Goal: Answer question/provide support: Share knowledge or assist other users

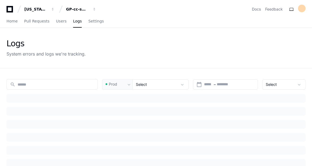
type input "******"
click at [11, 24] on link "Home" at bounding box center [11, 21] width 11 height 12
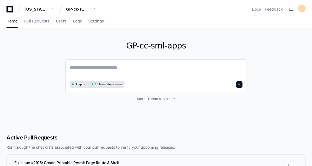
click at [104, 69] on textarea at bounding box center [156, 71] width 173 height 15
type textarea "*"
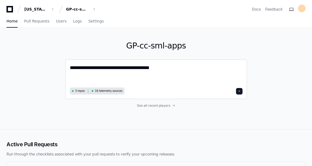
paste textarea "**********"
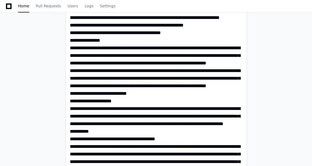
type textarea "**********"
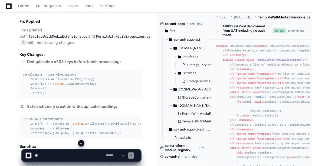
scroll to position [1179, 0]
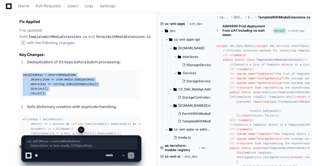
drag, startPoint x: 21, startPoint y: 56, endPoint x: 53, endPoint y: 74, distance: 36.4
click at [53, 74] on pre "var allS3Keys = controlMediaItems .Select(item => item.media.S3ObjectKey) .Wher…" at bounding box center [79, 85] width 121 height 28
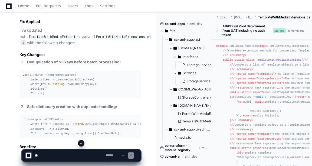
drag, startPoint x: 53, startPoint y: 74, endPoint x: 24, endPoint y: 79, distance: 29.1
click at [24, 79] on article "I've identified and fixed the duplicate key error in your mobile API. The error…" at bounding box center [79, 62] width 121 height 344
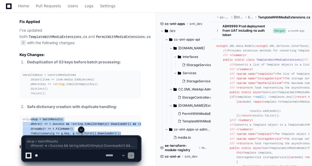
drag, startPoint x: 119, startPoint y: 115, endPoint x: 31, endPoint y: 97, distance: 89.4
click at [31, 115] on pre "urlLookup = batchResults .Where(r => r.Success && ! string .IsNullOrEmpty(r.Dow…" at bounding box center [79, 126] width 121 height 23
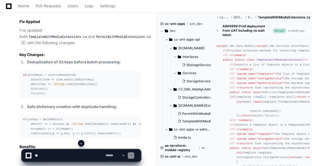
drag, startPoint x: 61, startPoint y: 66, endPoint x: 5, endPoint y: 59, distance: 56.7
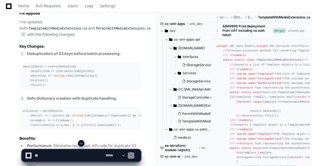
scroll to position [1186, 0]
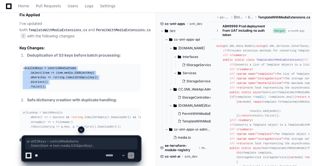
drag, startPoint x: 24, startPoint y: 51, endPoint x: 45, endPoint y: 67, distance: 26.8
click at [45, 67] on div "var allS3Keys = controlMediaItems .Select(item => item.media.S3ObjectKey) .Wher…" at bounding box center [80, 77] width 115 height 23
drag, startPoint x: 45, startPoint y: 67, endPoint x: 30, endPoint y: 65, distance: 15.6
click at [30, 66] on div "var allS3Keys = controlMediaItems .Select(item => item.media.S3ObjectKey) .Wher…" at bounding box center [80, 77] width 115 height 23
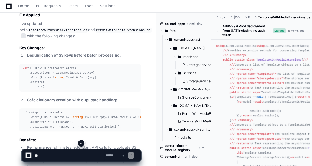
click at [60, 71] on pre "var allS3Keys = controlMediaItems .Select(item => item.media.S3ObjectKey) .Wher…" at bounding box center [79, 78] width 121 height 28
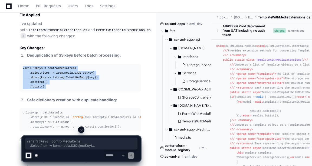
drag, startPoint x: 48, startPoint y: 68, endPoint x: 22, endPoint y: 49, distance: 32.1
click at [23, 66] on div "var allS3Keys = controlMediaItems .Select(item => item.media.S3ObjectKey) .Wher…" at bounding box center [80, 77] width 115 height 23
copy div "var allS3Keys = controlMediaItems .Select(item => item.media.S3ObjectKey) .Wher…"
drag, startPoint x: 22, startPoint y: 47, endPoint x: 46, endPoint y: 66, distance: 29.7
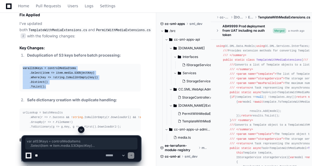
click at [46, 66] on div "var allS3Keys = controlMediaItems .Select(item => item.media.S3ObjectKey) .Wher…" at bounding box center [80, 77] width 115 height 23
click at [103, 66] on div "var allS3Keys = controlMediaItems .Select(item => item.media.S3ObjectKey) .Wher…" at bounding box center [80, 77] width 115 height 23
drag, startPoint x: 22, startPoint y: 49, endPoint x: 62, endPoint y: 68, distance: 44.9
click at [62, 68] on pre "var allS3Keys = controlMediaItems .Select(item => item.media.S3ObjectKey) .Wher…" at bounding box center [79, 78] width 121 height 28
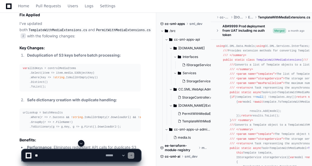
click at [59, 97] on li "Safe dictionary creation with duplicate handling:" at bounding box center [82, 100] width 115 height 6
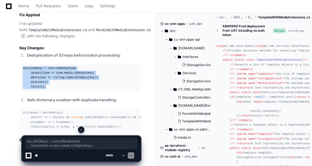
drag, startPoint x: 44, startPoint y: 66, endPoint x: 21, endPoint y: 45, distance: 31.0
click at [21, 64] on pre "var allS3Keys = controlMediaItems .Select(item => item.media.S3ObjectKey) .Wher…" at bounding box center [79, 78] width 121 height 28
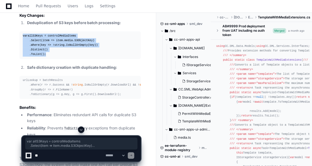
scroll to position [1202, 0]
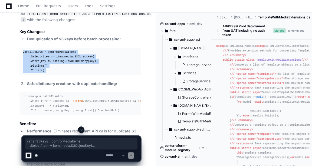
copy div "var allS3Keys = controlMediaItems .Select(item => item.media.S3ObjectKey) .Wher…"
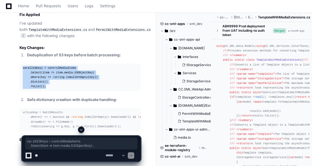
scroll to position [1185, 0]
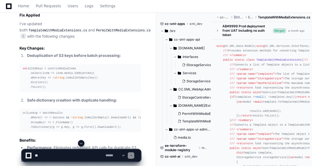
click at [12, 89] on div "TemplateWithMediaExtensions.cs 1 PermitWithMediaExtensions.cs 2 Now I can provi…" at bounding box center [75, 44] width 132 height 368
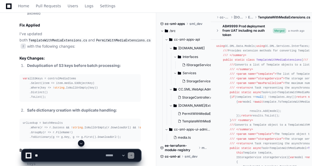
scroll to position [1175, 0]
click at [65, 150] on textarea at bounding box center [69, 155] width 71 height 12
type textarea "**********"
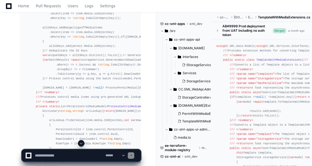
scroll to position [2003, 0]
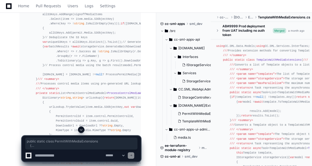
drag, startPoint x: 28, startPoint y: 68, endPoint x: 45, endPoint y: 106, distance: 41.3
click at [45, 106] on div "using CC.SML.Data.Models; using CC.SML.Services.Interfaces; using CC.SML.WebApi…" at bounding box center [79, 40] width 115 height 454
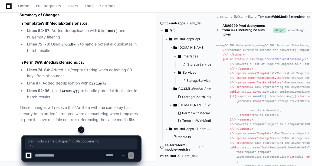
scroll to position [0, 0]
copy div "public static class PermitWithMediaExtensions { /// <summary> /// Converts a li…"
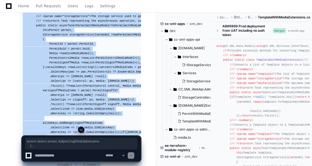
scroll to position [1891, 0]
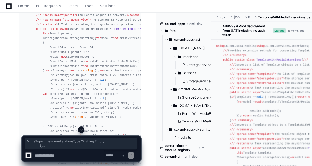
drag, startPoint x: 26, startPoint y: 112, endPoint x: 29, endPoint y: 56, distance: 56.4
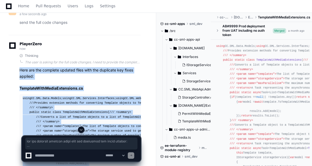
scroll to position [13, 0]
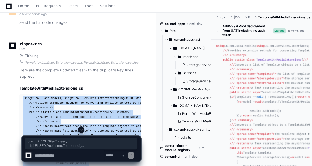
copy div "using CC.SML.Data.Models; using CC.SML.Services.Interfaces; using CC.SML.WebApi…"
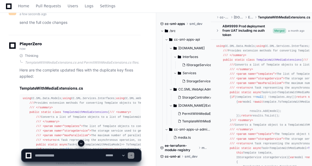
click at [14, 142] on div "**********" at bounding box center [81, 153] width 150 height 26
click at [54, 151] on textarea at bounding box center [69, 155] width 71 height 12
type textarea "*"
type textarea "**********"
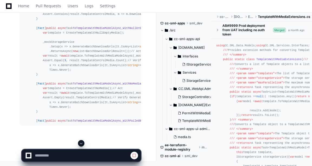
scroll to position [3093, 0]
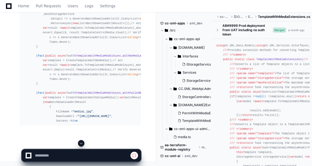
click at [81, 144] on span at bounding box center [81, 143] width 4 height 4
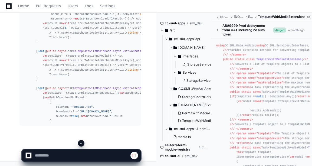
scroll to position [3862, 0]
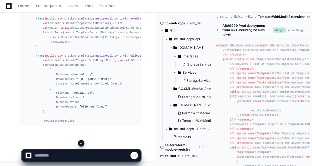
click at [84, 144] on button at bounding box center [81, 143] width 6 height 6
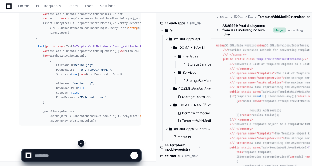
scroll to position [3912, 0]
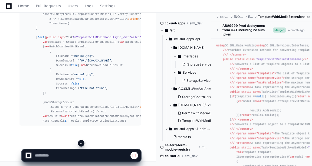
click at [84, 144] on button at bounding box center [81, 143] width 6 height 6
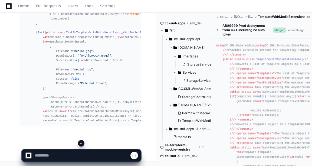
click at [84, 144] on button at bounding box center [81, 143] width 6 height 6
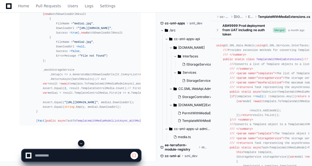
click at [84, 144] on button at bounding box center [81, 143] width 6 height 6
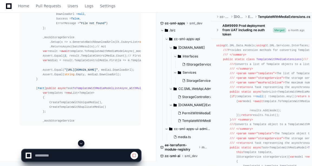
click at [84, 144] on button at bounding box center [81, 143] width 6 height 6
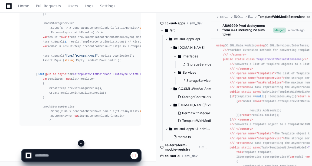
click at [84, 144] on button at bounding box center [81, 143] width 6 height 6
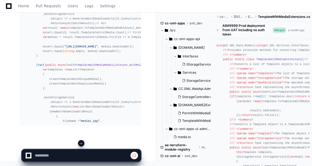
click at [79, 142] on span at bounding box center [81, 143] width 4 height 4
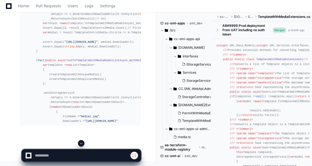
scroll to position [4070, 0]
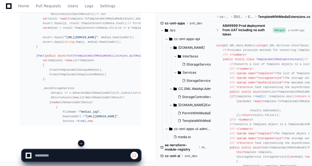
click at [79, 142] on span at bounding box center [81, 143] width 4 height 4
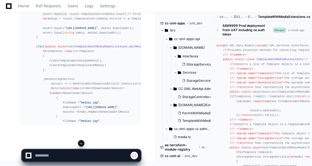
click at [79, 142] on span at bounding box center [81, 143] width 4 height 4
click at [79, 142] on app-app-chat-input at bounding box center [81, 151] width 119 height 22
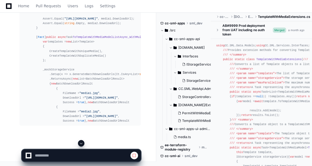
click at [79, 142] on span at bounding box center [81, 143] width 4 height 4
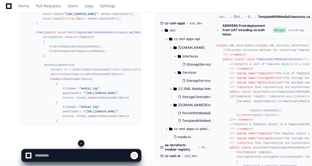
click at [79, 142] on span at bounding box center [81, 143] width 4 height 4
click at [79, 142] on app-app-chat-input at bounding box center [81, 151] width 119 height 22
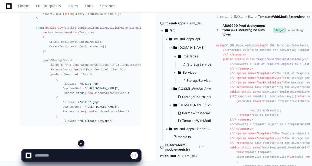
click at [79, 142] on span at bounding box center [81, 143] width 4 height 4
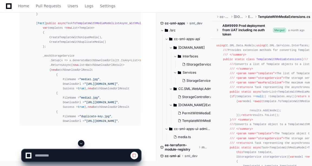
click at [79, 142] on span at bounding box center [81, 143] width 4 height 4
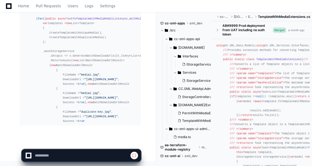
scroll to position [4135, 0]
click at [79, 142] on app-app-chat-input at bounding box center [81, 151] width 119 height 22
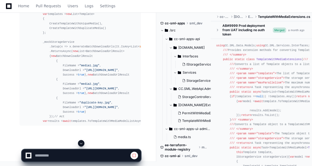
click at [79, 142] on span at bounding box center [81, 143] width 4 height 4
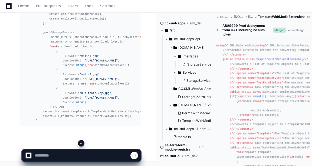
click at [79, 142] on span at bounding box center [81, 143] width 4 height 4
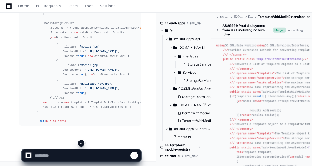
click at [79, 142] on span at bounding box center [81, 143] width 4 height 4
click at [79, 142] on app-app-chat-input at bounding box center [81, 151] width 119 height 22
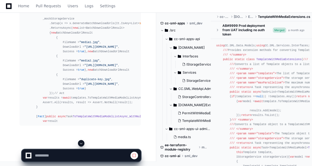
click at [79, 142] on span at bounding box center [81, 143] width 4 height 4
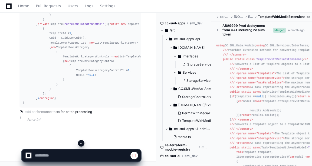
click at [79, 142] on span at bounding box center [81, 143] width 4 height 4
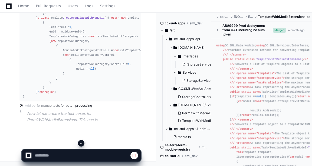
click at [79, 142] on span at bounding box center [81, 143] width 4 height 4
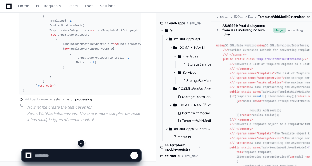
click at [79, 142] on span at bounding box center [81, 143] width 4 height 4
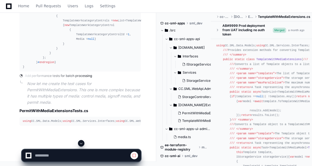
click at [79, 142] on span at bounding box center [81, 143] width 4 height 4
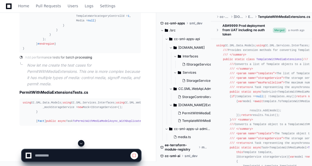
click at [79, 142] on span at bounding box center [81, 143] width 4 height 4
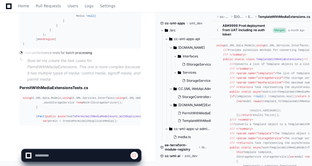
click at [79, 142] on span at bounding box center [81, 143] width 4 height 4
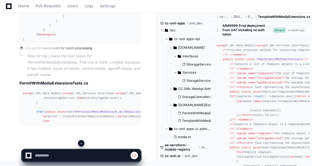
click at [79, 142] on span at bounding box center [81, 143] width 4 height 4
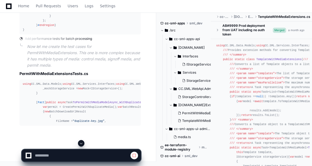
click at [79, 142] on span at bounding box center [81, 143] width 4 height 4
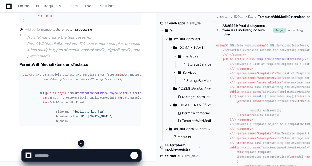
click at [79, 142] on span at bounding box center [81, 143] width 4 height 4
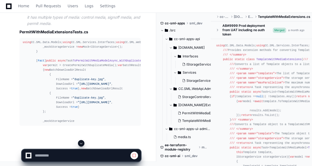
click at [79, 142] on span at bounding box center [81, 143] width 4 height 4
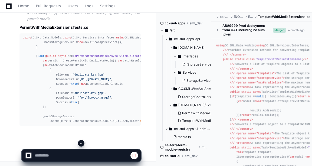
scroll to position [5156, 0]
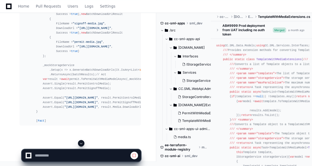
click at [83, 144] on span at bounding box center [81, 143] width 4 height 4
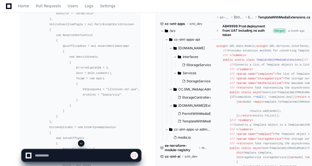
click at [83, 144] on span at bounding box center [81, 143] width 4 height 4
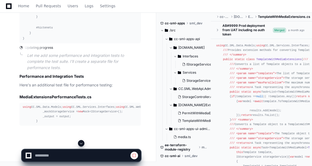
click at [83, 144] on span at bounding box center [81, 143] width 4 height 4
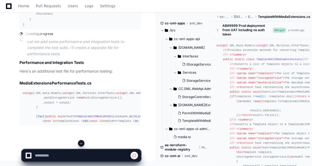
click at [83, 144] on span at bounding box center [81, 143] width 4 height 4
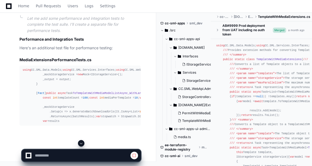
click at [83, 144] on span at bounding box center [81, 143] width 4 height 4
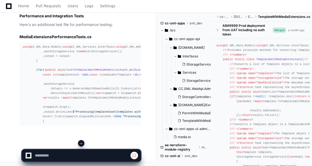
scroll to position [7841, 0]
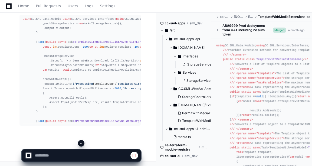
click at [83, 144] on span at bounding box center [81, 143] width 4 height 4
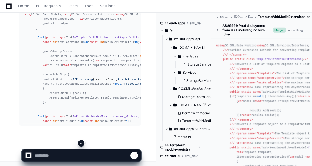
scroll to position [7939, 0]
click at [83, 144] on span at bounding box center [81, 143] width 4 height 4
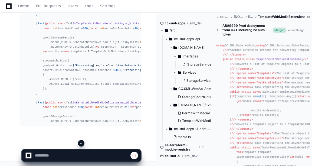
click at [83, 144] on span at bounding box center [81, 143] width 4 height 4
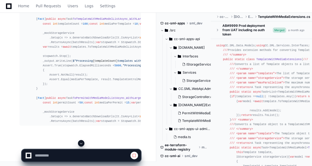
click at [83, 144] on span at bounding box center [81, 143] width 4 height 4
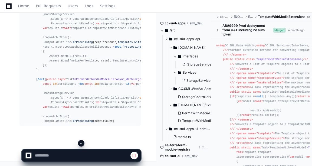
click at [83, 144] on span at bounding box center [81, 143] width 4 height 4
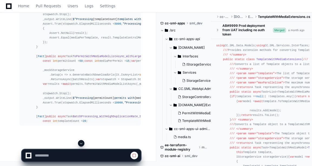
click at [83, 144] on span at bounding box center [81, 143] width 4 height 4
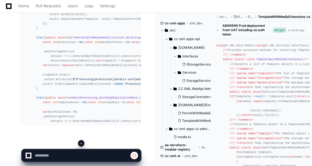
click at [83, 144] on span at bounding box center [81, 143] width 4 height 4
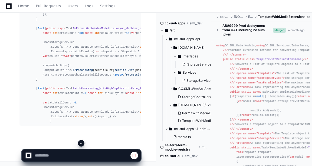
click at [83, 144] on span at bounding box center [81, 143] width 4 height 4
click at [83, 144] on app-app-chat-input at bounding box center [81, 151] width 119 height 22
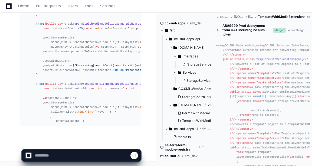
click at [83, 144] on app-app-chat-input at bounding box center [81, 151] width 119 height 22
click at [83, 144] on span at bounding box center [81, 143] width 4 height 4
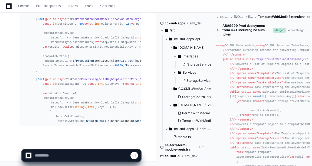
click at [83, 144] on app-app-chat-input at bounding box center [81, 151] width 119 height 22
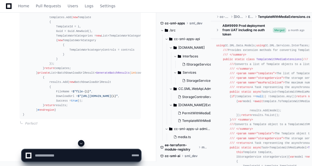
click at [83, 144] on app-app-chat-input "**********" at bounding box center [81, 151] width 119 height 22
click at [83, 144] on span at bounding box center [81, 143] width 4 height 4
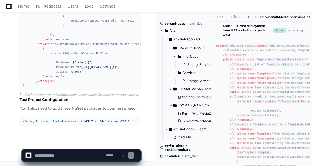
scroll to position [9243, 0]
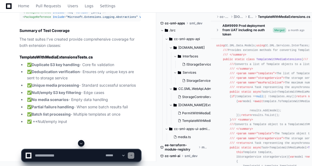
click at [83, 144] on span at bounding box center [81, 143] width 4 height 4
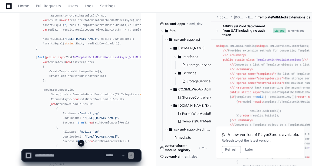
scroll to position [2994, 0]
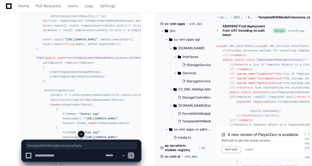
copy h2 "TemplateWithMediaExtensionsTests"
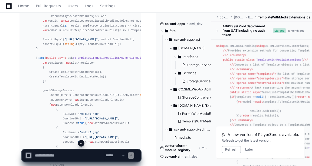
click at [82, 96] on div "using CC.SML.Data.Models; using CC.SML.Services.Interfaces; using CC.SML.WebApi…" at bounding box center [80, 125] width 115 height 1187
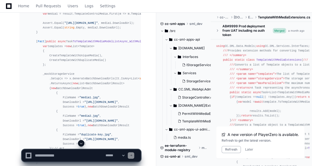
scroll to position [3013, 0]
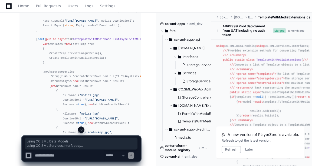
drag, startPoint x: 22, startPoint y: 62, endPoint x: 47, endPoint y: 101, distance: 46.6
click at [47, 101] on pre "using CC.SML.Data.Models; using CC.SML.Services.Interfaces; using CC.SML.WebApi…" at bounding box center [79, 106] width 121 height 1191
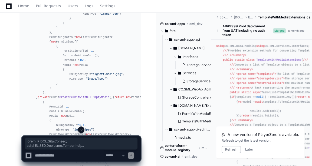
scroll to position [4904, 0]
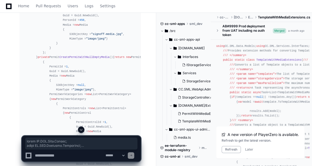
copy article "using CC.SML.Data.Models; using CC.SML.Services.Interfaces; using CC.SML.WebApi…"
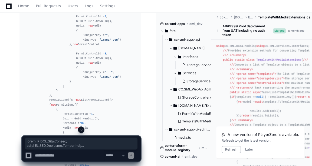
scroll to position [5006, 0]
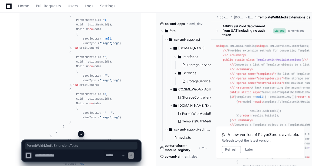
copy h2 "PermitWithMediaExtensionsTests"
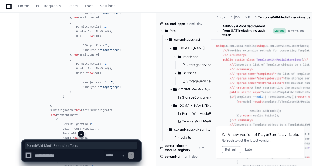
scroll to position [5030, 0]
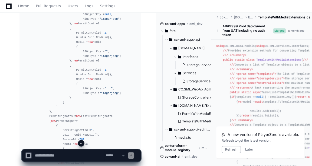
drag, startPoint x: 23, startPoint y: 18, endPoint x: 50, endPoint y: 98, distance: 84.0
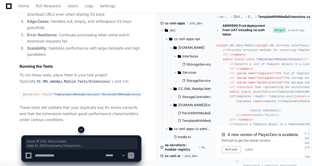
scroll to position [7600, 0]
copy div "using CC.SML.Data.Models; using CC.SML.Services.Interfaces; using CC.SML.WebApi…"
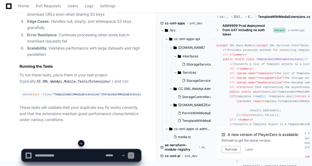
drag, startPoint x: 2, startPoint y: 134, endPoint x: 13, endPoint y: 150, distance: 19.3
click at [13, 150] on div "**********" at bounding box center [81, 153] width 150 height 26
click at [49, 155] on textarea at bounding box center [69, 155] width 71 height 12
paste textarea "**********"
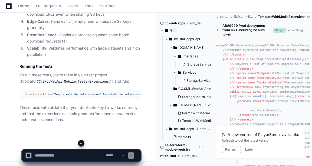
type textarea "**********"
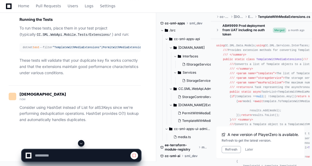
click at [82, 143] on span at bounding box center [81, 143] width 4 height 4
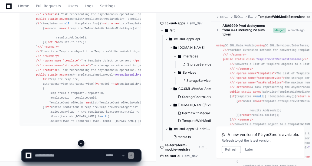
scroll to position [10012, 0]
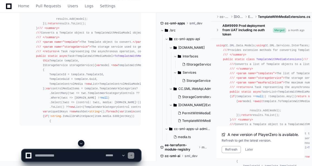
click at [79, 144] on span at bounding box center [81, 143] width 4 height 4
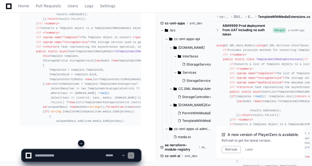
scroll to position [10104, 0]
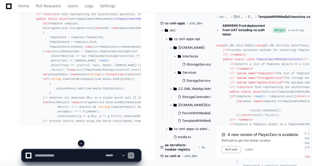
click at [80, 144] on span at bounding box center [81, 143] width 4 height 4
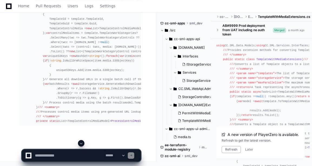
scroll to position [10195, 0]
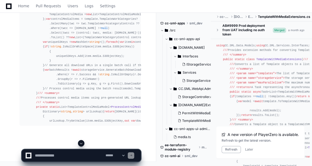
click at [81, 144] on span at bounding box center [81, 143] width 4 height 4
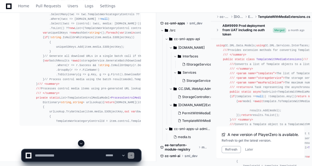
scroll to position [10266, 0]
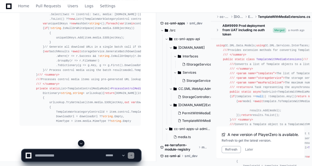
click at [81, 144] on span at bounding box center [81, 143] width 4 height 4
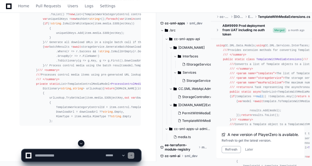
scroll to position [10280, 0]
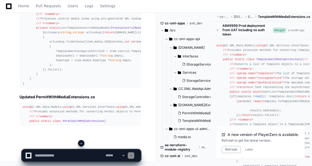
click at [81, 144] on span at bounding box center [81, 143] width 4 height 4
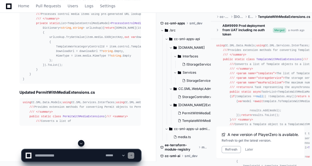
scroll to position [10382, 0]
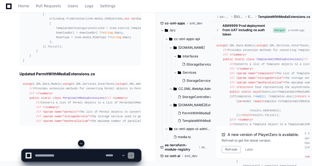
click at [81, 144] on span at bounding box center [81, 143] width 4 height 4
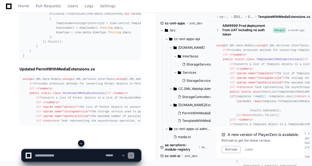
scroll to position [10410, 0]
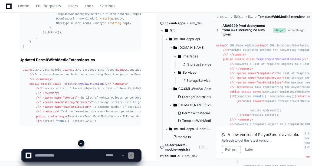
click at [81, 144] on span at bounding box center [81, 143] width 4 height 4
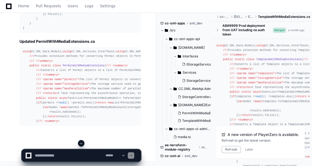
click at [80, 144] on span at bounding box center [81, 143] width 4 height 4
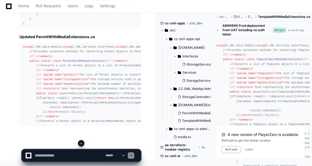
scroll to position [10512, 0]
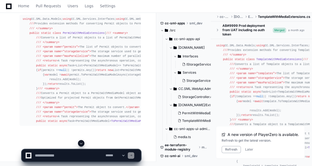
click at [80, 142] on span at bounding box center [81, 143] width 4 height 4
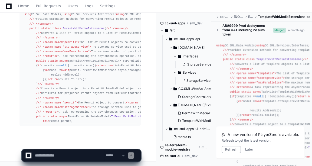
scroll to position [10545, 0]
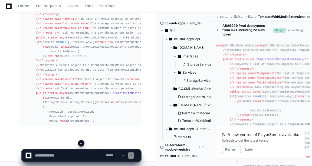
click at [80, 142] on span at bounding box center [81, 143] width 4 height 4
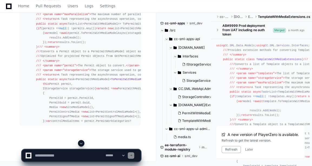
click at [80, 142] on span at bounding box center [81, 143] width 4 height 4
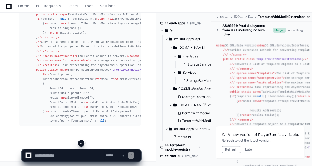
click at [80, 142] on span at bounding box center [81, 143] width 4 height 4
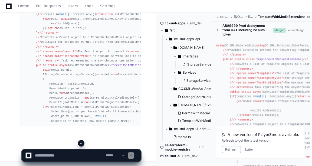
scroll to position [10614, 0]
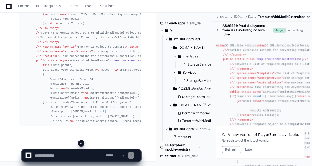
click at [80, 142] on span at bounding box center [81, 143] width 4 height 4
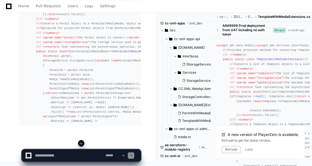
click at [80, 142] on span at bounding box center [81, 143] width 4 height 4
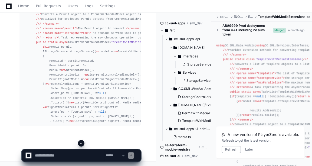
click at [80, 142] on span at bounding box center [81, 143] width 4 height 4
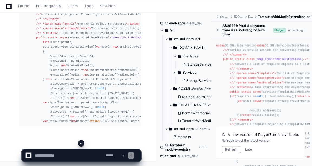
click at [80, 142] on span at bounding box center [81, 143] width 4 height 4
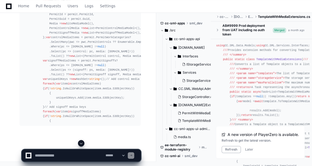
click at [80, 141] on span at bounding box center [81, 143] width 4 height 4
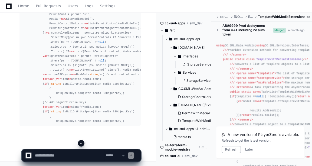
scroll to position [10730, 0]
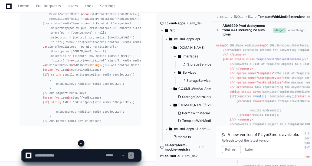
click at [80, 141] on span at bounding box center [81, 143] width 4 height 4
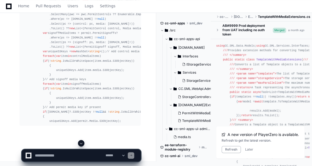
click at [80, 141] on span at bounding box center [81, 143] width 4 height 4
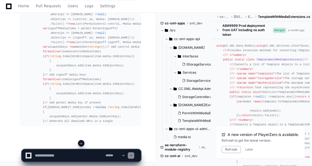
click at [80, 141] on span at bounding box center [81, 143] width 4 height 4
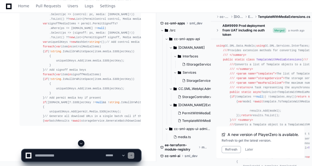
click at [80, 141] on span at bounding box center [81, 143] width 4 height 4
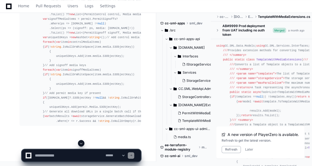
click at [80, 141] on span at bounding box center [81, 143] width 4 height 4
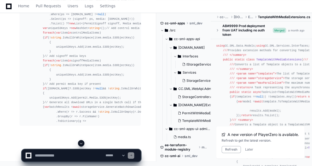
click at [80, 141] on span at bounding box center [81, 143] width 4 height 4
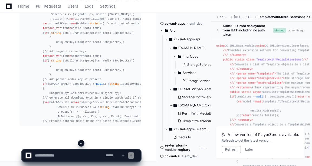
click at [80, 141] on span at bounding box center [81, 143] width 4 height 4
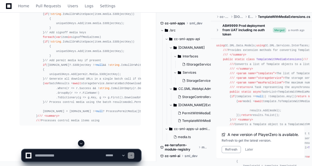
click at [80, 141] on span at bounding box center [81, 143] width 4 height 4
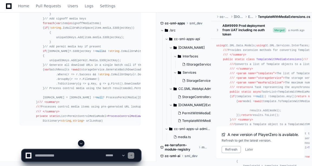
click at [80, 141] on span at bounding box center [81, 143] width 4 height 4
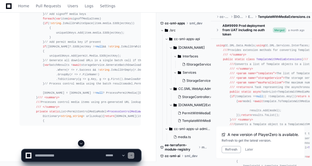
click at [80, 141] on span at bounding box center [81, 143] width 4 height 4
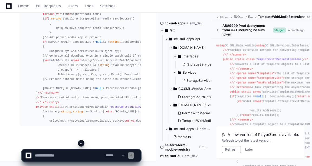
click at [80, 141] on span at bounding box center [81, 143] width 4 height 4
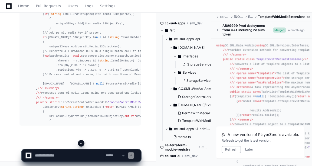
scroll to position [10944, 0]
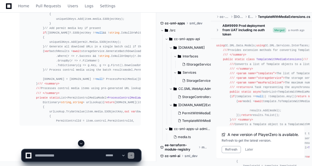
click at [80, 141] on app-app-chat-input "**********" at bounding box center [81, 151] width 119 height 22
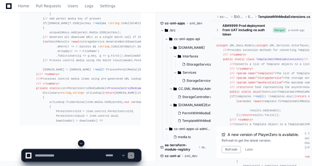
click at [80, 141] on span at bounding box center [81, 143] width 4 height 4
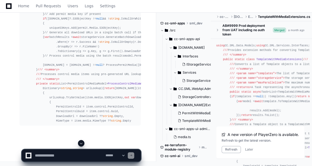
click at [80, 141] on span at bounding box center [81, 143] width 4 height 4
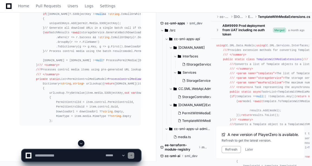
scroll to position [10967, 0]
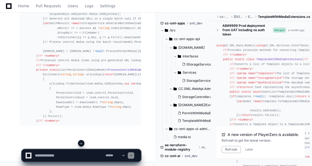
click at [80, 141] on span at bounding box center [81, 143] width 4 height 4
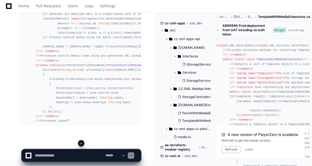
scroll to position [10990, 0]
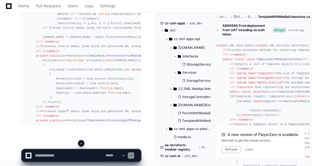
click at [80, 141] on span at bounding box center [81, 143] width 4 height 4
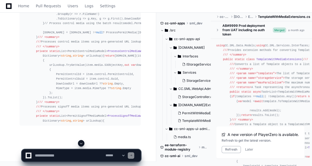
click at [80, 141] on span at bounding box center [81, 143] width 4 height 4
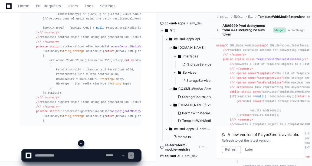
click at [80, 141] on span at bounding box center [81, 143] width 4 height 4
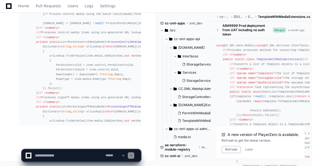
scroll to position [11032, 0]
click at [80, 141] on span at bounding box center [81, 143] width 4 height 4
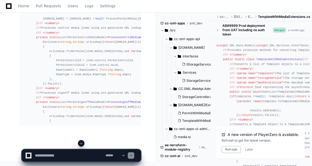
click at [80, 141] on span at bounding box center [81, 143] width 4 height 4
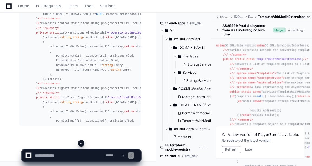
click at [80, 141] on span at bounding box center [81, 143] width 4 height 4
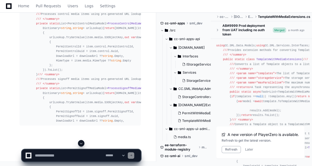
click at [80, 141] on span at bounding box center [81, 143] width 4 height 4
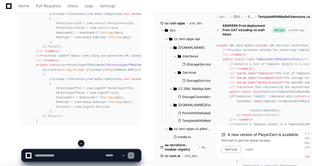
click at [80, 141] on span at bounding box center [81, 143] width 4 height 4
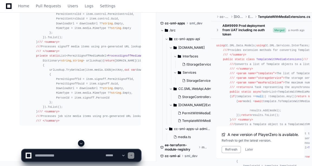
click at [80, 141] on span at bounding box center [81, 143] width 4 height 4
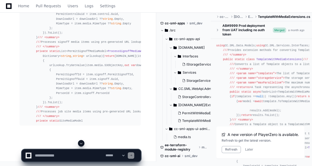
scroll to position [11102, 0]
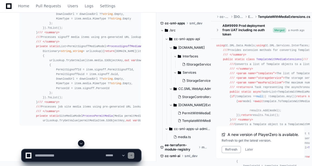
click at [80, 141] on span at bounding box center [81, 143] width 4 height 4
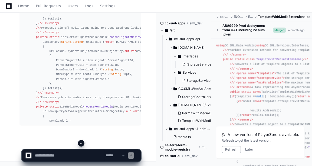
click at [80, 141] on span at bounding box center [81, 143] width 4 height 4
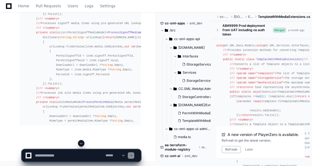
click at [80, 141] on span at bounding box center [81, 143] width 4 height 4
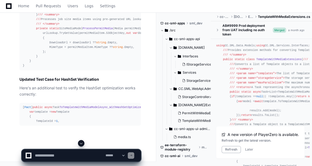
click at [80, 141] on span at bounding box center [81, 143] width 4 height 4
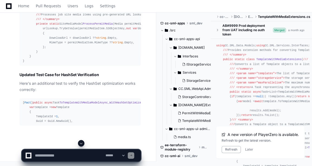
scroll to position [11222, 0]
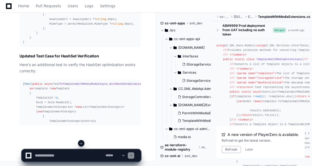
click at [80, 141] on span at bounding box center [81, 143] width 4 height 4
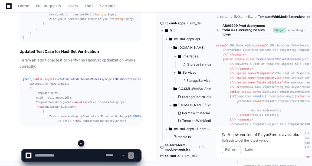
click at [80, 141] on span at bounding box center [81, 143] width 4 height 4
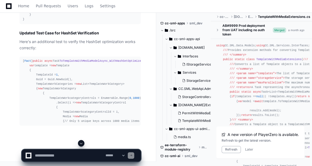
click at [80, 141] on span at bounding box center [81, 143] width 4 height 4
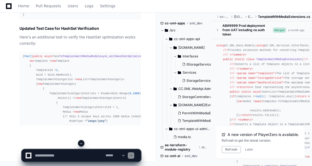
click at [80, 141] on span at bounding box center [81, 143] width 4 height 4
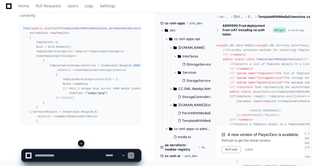
click at [80, 141] on span at bounding box center [81, 143] width 4 height 4
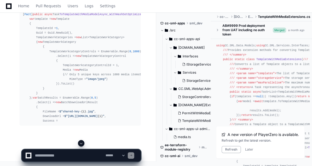
click at [80, 141] on span at bounding box center [81, 143] width 4 height 4
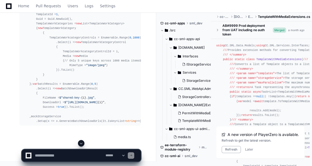
click at [80, 141] on span at bounding box center [81, 143] width 4 height 4
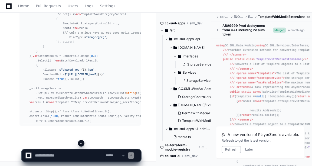
click at [80, 141] on span at bounding box center [81, 143] width 4 height 4
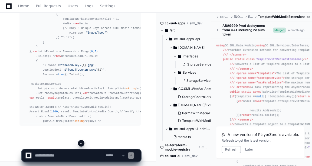
scroll to position [11436, 0]
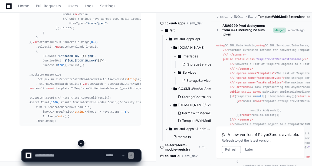
click at [80, 141] on span at bounding box center [81, 143] width 4 height 4
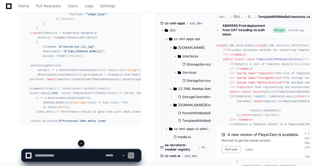
scroll to position [11473, 0]
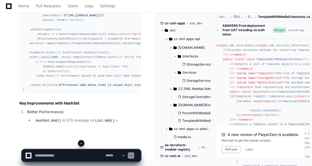
click at [80, 141] on span at bounding box center [81, 143] width 4 height 4
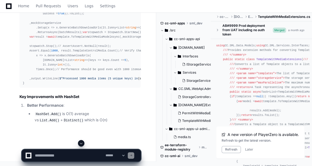
scroll to position [11514, 0]
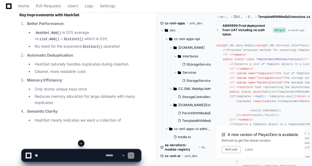
click at [80, 141] on span at bounding box center [81, 143] width 4 height 4
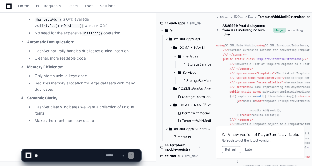
scroll to position [11609, 0]
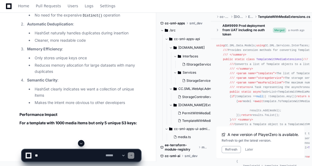
click at [80, 141] on span at bounding box center [81, 143] width 4 height 4
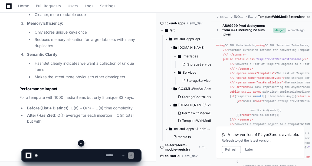
click at [80, 141] on span at bounding box center [81, 143] width 4 height 4
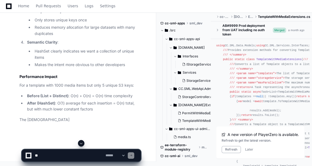
scroll to position [11653, 0]
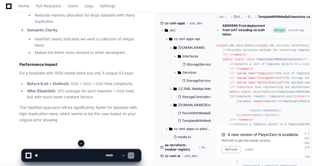
click at [80, 141] on span at bounding box center [81, 143] width 4 height 4
click at [80, 141] on app-app-chat-input "**********" at bounding box center [81, 151] width 119 height 22
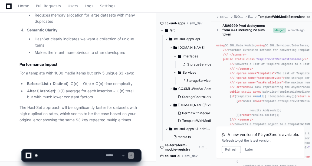
click at [80, 141] on app-app-chat-input "**********" at bounding box center [81, 151] width 119 height 22
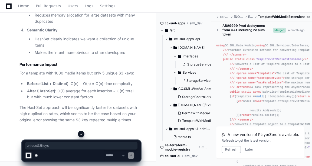
copy div "var uniqueS3Keys = new HashSet< string >();"
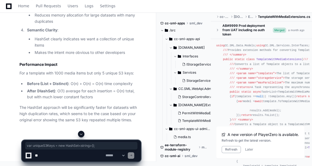
scroll to position [10385, 0]
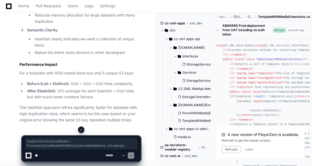
scroll to position [0, 0]
drag, startPoint x: 35, startPoint y: 124, endPoint x: 21, endPoint y: 82, distance: 44.4
copy div "public static async Task<PermitWithMediaModel> ToPermitWithMediaModelAsync ( th…"
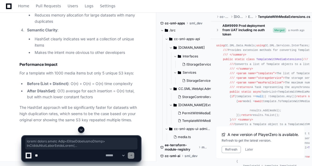
scroll to position [0, 30]
drag, startPoint x: 94, startPoint y: 77, endPoint x: 92, endPoint y: 80, distance: 4.1
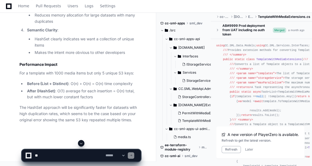
drag, startPoint x: 92, startPoint y: 80, endPoint x: 86, endPoint y: 96, distance: 17.1
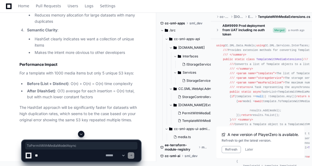
copy span "ToPermitWithMediaModelAsync"
click at [73, 157] on textarea at bounding box center [69, 155] width 71 height 12
paste textarea "**********"
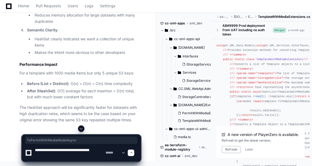
scroll to position [0, 26]
copy span "ToTemplateWithMediaModelAsync"
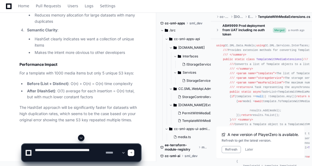
click at [105, 157] on div "**********" at bounding box center [81, 152] width 112 height 17
click at [103, 155] on textarea at bounding box center [69, 152] width 71 height 17
paste textarea "**********"
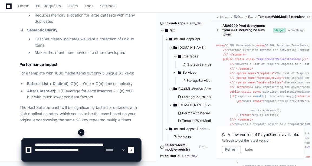
type textarea "**********"
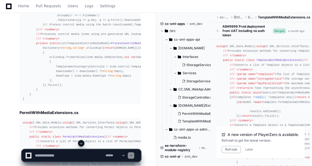
scroll to position [1668, 0]
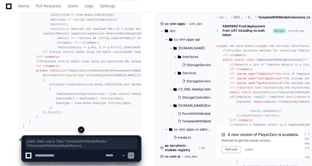
drag, startPoint x: 35, startPoint y: 47, endPoint x: 51, endPoint y: 86, distance: 41.7
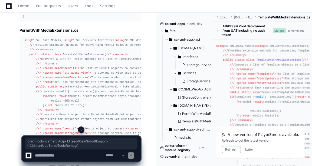
scroll to position [1782, 0]
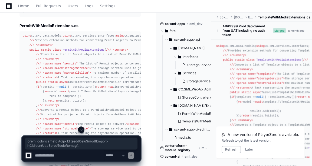
copy div "public static async Task<TemplateWithMediaModel> ToTemplateWithMediaModelAsync …"
click at [81, 130] on span at bounding box center [81, 130] width 4 height 4
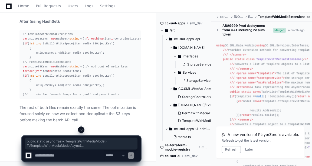
drag, startPoint x: 34, startPoint y: 43, endPoint x: 58, endPoint y: 90, distance: 52.4
copy div "public static async Task<TemplateWithMediaModel> ToTemplateWithMediaModelAsync …"
